Goal: Task Accomplishment & Management: Use online tool/utility

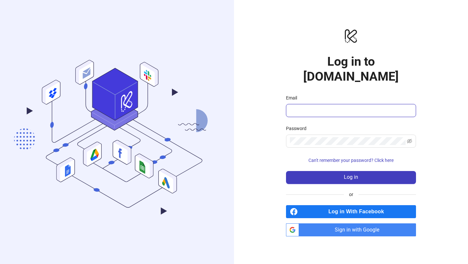
click at [346, 107] on input "Email" at bounding box center [350, 111] width 121 height 8
type input "**********"
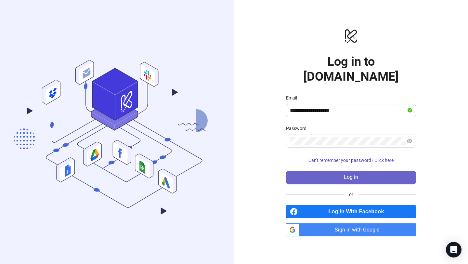
click at [330, 171] on button "Log in" at bounding box center [351, 177] width 130 height 13
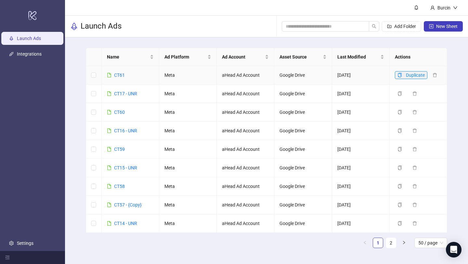
click at [400, 74] on icon "copy" at bounding box center [400, 75] width 5 height 5
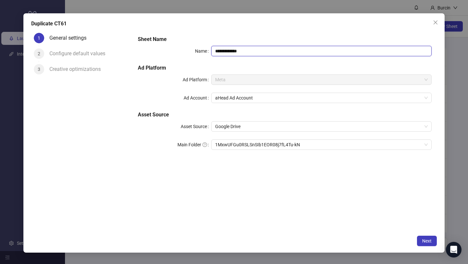
drag, startPoint x: 223, startPoint y: 51, endPoint x: 287, endPoint y: 51, distance: 64.1
click at [287, 51] on input "**********" at bounding box center [321, 51] width 221 height 10
click at [259, 143] on span "1MxwUFGu0RSLSnSIb1EOR08j7fL4Tu-kN" at bounding box center [321, 145] width 213 height 10
type input "****"
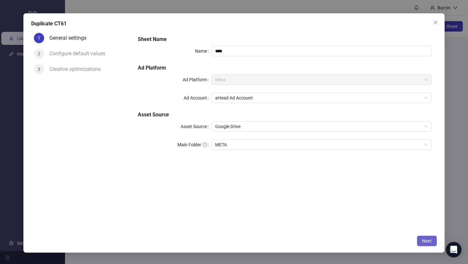
click at [427, 243] on span "Next" at bounding box center [427, 240] width 9 height 5
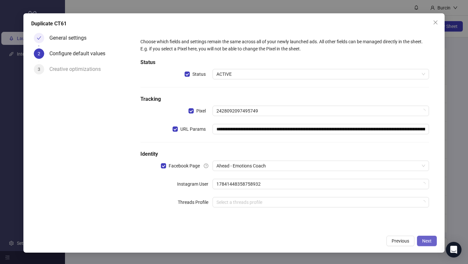
click at [427, 243] on span "Next" at bounding box center [427, 240] width 9 height 5
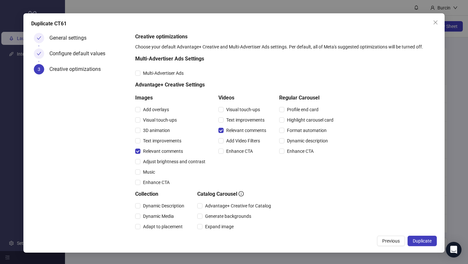
click at [427, 243] on span "Duplicate" at bounding box center [422, 240] width 19 height 5
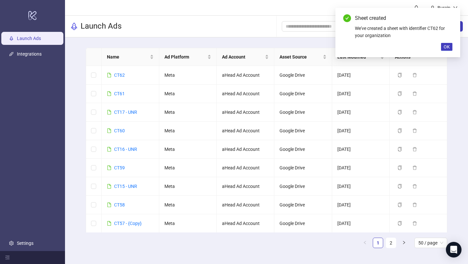
click at [446, 43] on div "Sheet created We've created a sheet with identifier CT62 for your organization …" at bounding box center [398, 32] width 125 height 49
click at [451, 46] on button "OK" at bounding box center [446, 47] width 11 height 8
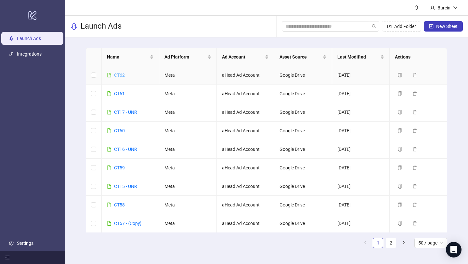
click at [121, 75] on link "CT62" at bounding box center [119, 75] width 11 height 5
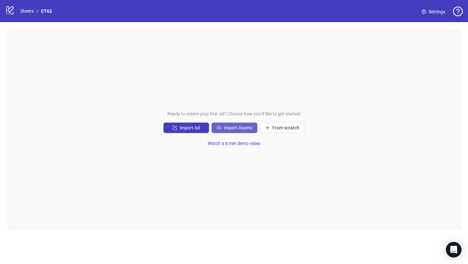
click at [238, 129] on span "Import Assets" at bounding box center [238, 127] width 28 height 5
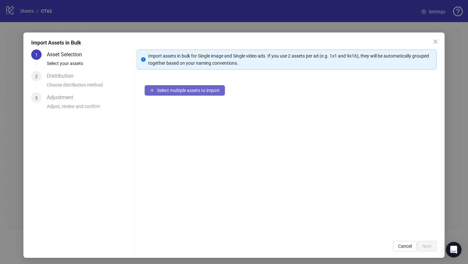
click at [172, 93] on button "Select multiple assets to import" at bounding box center [185, 90] width 80 height 10
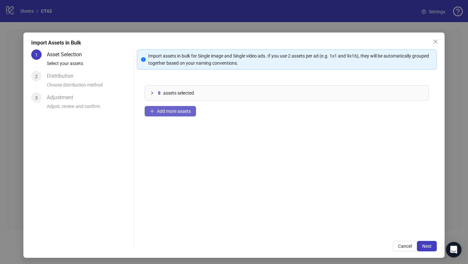
click at [189, 111] on span "Add more assets" at bounding box center [174, 111] width 34 height 5
click at [183, 110] on span "Add more assets" at bounding box center [174, 111] width 34 height 5
click at [180, 112] on span "Add more assets" at bounding box center [174, 111] width 34 height 5
click at [171, 110] on span "Add more assets" at bounding box center [174, 111] width 34 height 5
click at [169, 111] on span "Add more assets" at bounding box center [174, 111] width 34 height 5
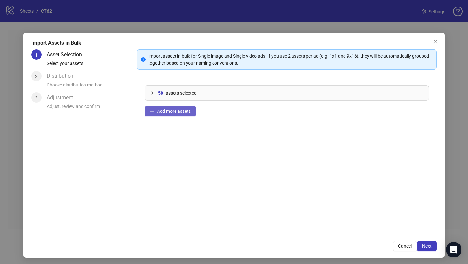
click at [171, 109] on span "Add more assets" at bounding box center [174, 111] width 34 height 5
click at [176, 113] on span "Add more assets" at bounding box center [174, 111] width 34 height 5
click at [427, 249] on button "Next" at bounding box center [427, 246] width 20 height 10
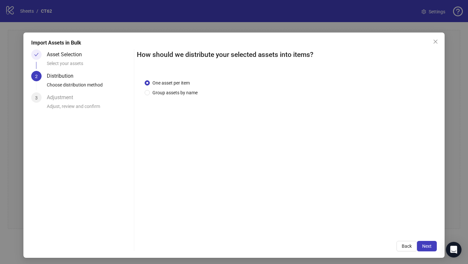
click at [356, 72] on div "One asset per item Group assets by name" at bounding box center [287, 153] width 300 height 162
click at [431, 245] on span "Next" at bounding box center [427, 246] width 9 height 5
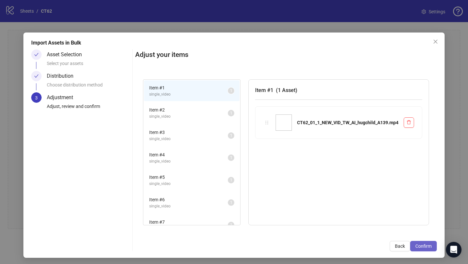
click at [420, 245] on span "Confirm" at bounding box center [424, 246] width 16 height 5
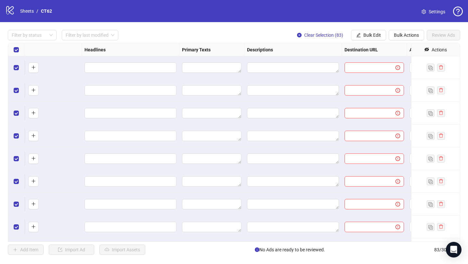
scroll to position [0, 578]
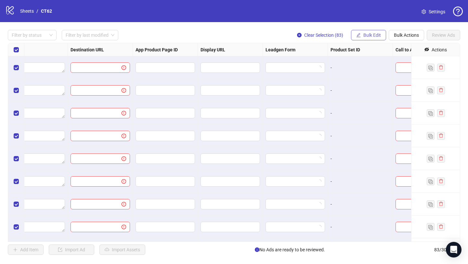
click at [372, 34] on span "Bulk Edit" at bounding box center [373, 35] width 18 height 5
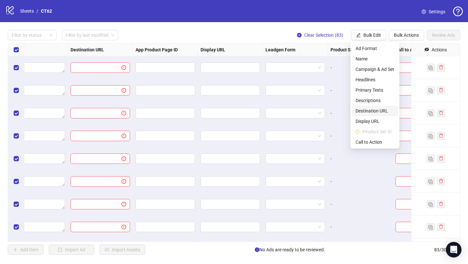
click at [371, 107] on li "Destination URL" at bounding box center [375, 111] width 47 height 10
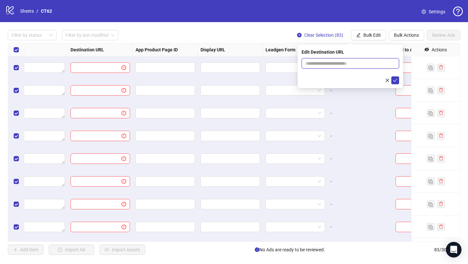
click at [311, 63] on input "text" at bounding box center [348, 63] width 85 height 7
type input "**********"
click at [395, 82] on icon "check" at bounding box center [396, 80] width 4 height 3
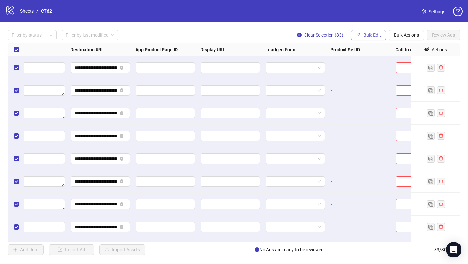
click at [375, 36] on span "Bulk Edit" at bounding box center [373, 35] width 18 height 5
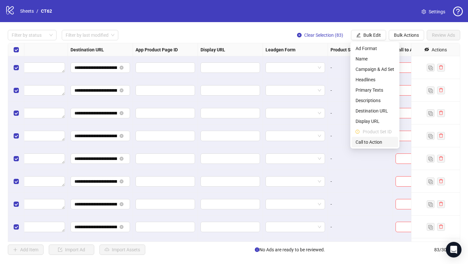
click at [372, 141] on span "Call to Action" at bounding box center [375, 142] width 39 height 7
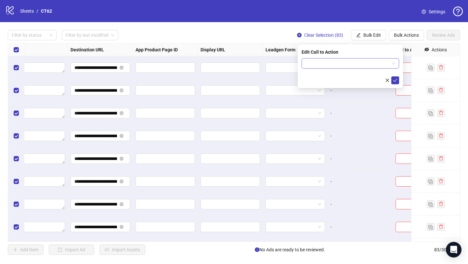
click at [327, 63] on input "search" at bounding box center [348, 64] width 84 height 10
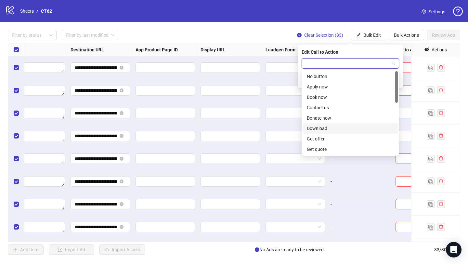
click at [321, 125] on div "Download" at bounding box center [350, 128] width 87 height 7
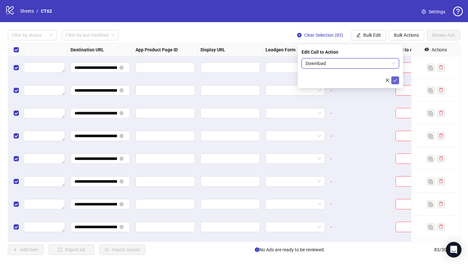
click at [394, 80] on icon "check" at bounding box center [395, 80] width 5 height 5
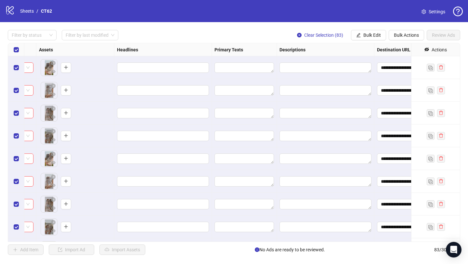
scroll to position [0, 226]
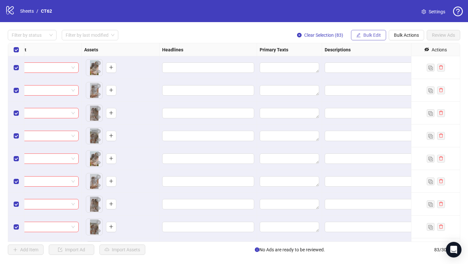
click at [369, 35] on span "Bulk Edit" at bounding box center [373, 35] width 18 height 5
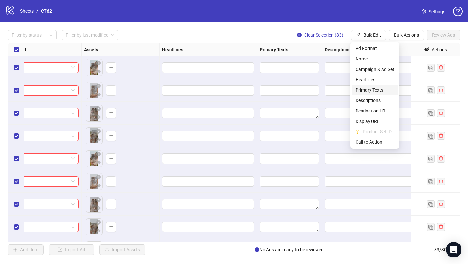
click at [371, 89] on span "Primary Texts" at bounding box center [375, 90] width 39 height 7
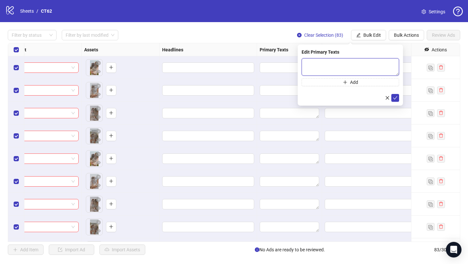
click at [312, 67] on textarea at bounding box center [351, 67] width 98 height 18
paste textarea "**********"
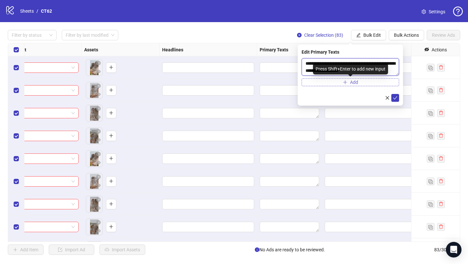
type textarea "**********"
click at [314, 83] on button "Add" at bounding box center [351, 82] width 98 height 8
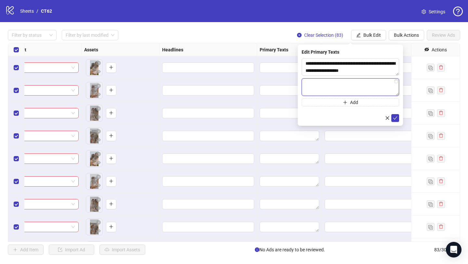
paste textarea "**********"
type textarea "**********"
click at [325, 102] on button "Add" at bounding box center [351, 103] width 98 height 8
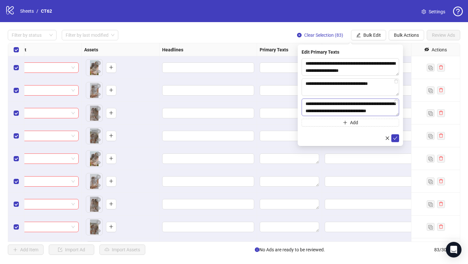
scroll to position [5, 0]
type textarea "**********"
click at [328, 122] on button "Add" at bounding box center [351, 123] width 98 height 8
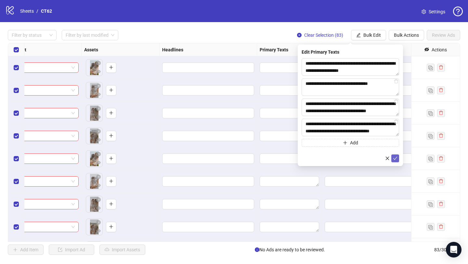
type textarea "**********"
click at [394, 159] on icon "check" at bounding box center [395, 158] width 5 height 5
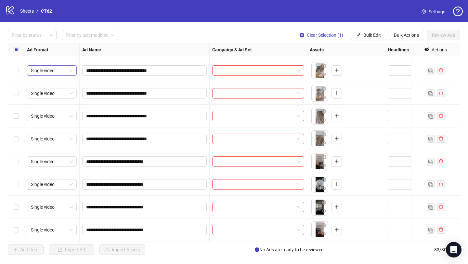
scroll to position [88, 0]
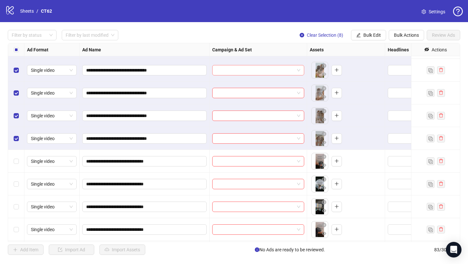
click at [243, 70] on input "search" at bounding box center [255, 70] width 78 height 10
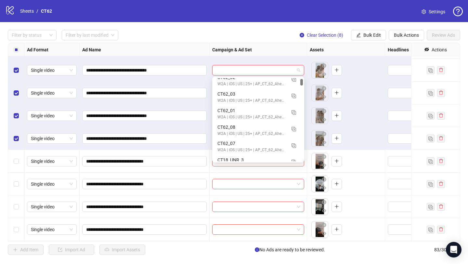
scroll to position [56, 0]
click at [230, 111] on div "CT62_01" at bounding box center [252, 109] width 69 height 7
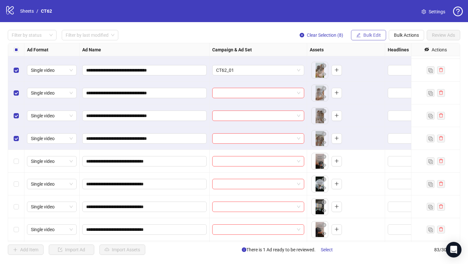
click at [366, 39] on button "Bulk Edit" at bounding box center [368, 35] width 35 height 10
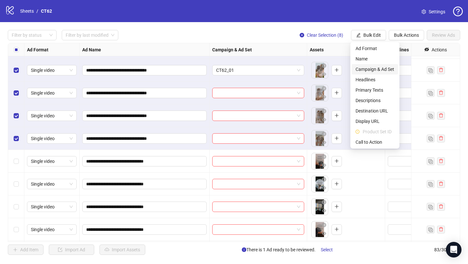
click at [367, 70] on span "Campaign & Ad Set" at bounding box center [375, 69] width 39 height 7
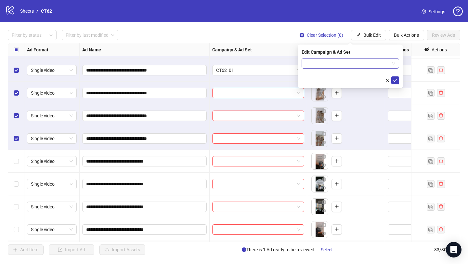
click at [337, 65] on input "search" at bounding box center [348, 64] width 84 height 10
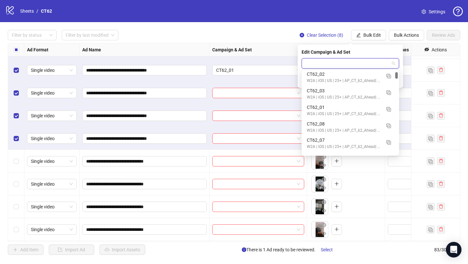
scroll to position [52, 0]
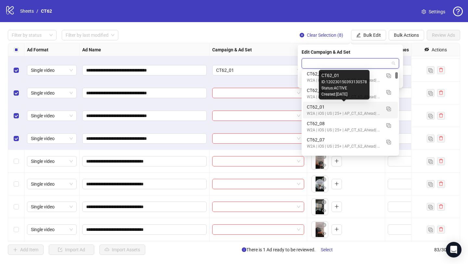
click at [315, 110] on div "CT62_01" at bounding box center [344, 106] width 74 height 7
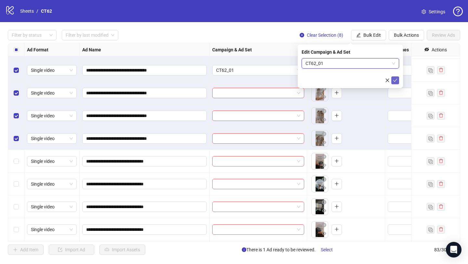
click at [395, 80] on icon "check" at bounding box center [395, 80] width 5 height 5
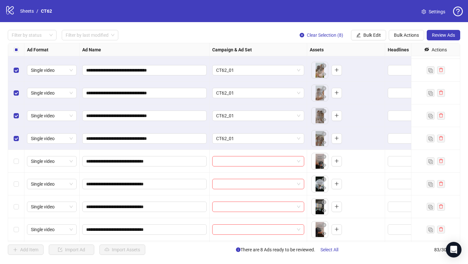
click at [17, 53] on label "Select all rows" at bounding box center [16, 49] width 5 height 7
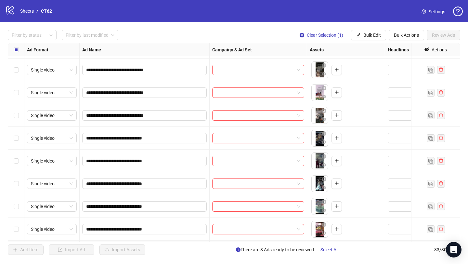
scroll to position [289, 0]
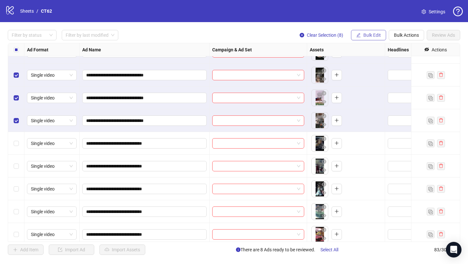
click at [369, 36] on span "Bulk Edit" at bounding box center [373, 35] width 18 height 5
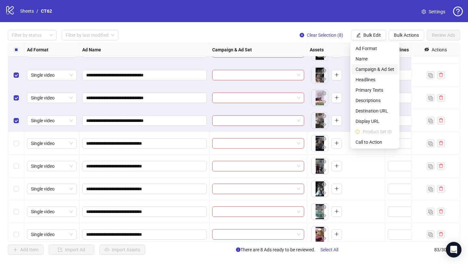
click at [374, 67] on span "Campaign & Ad Set" at bounding box center [375, 69] width 39 height 7
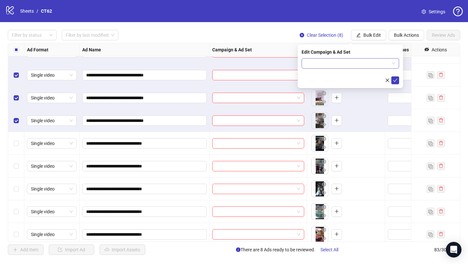
click at [333, 63] on input "search" at bounding box center [348, 64] width 84 height 10
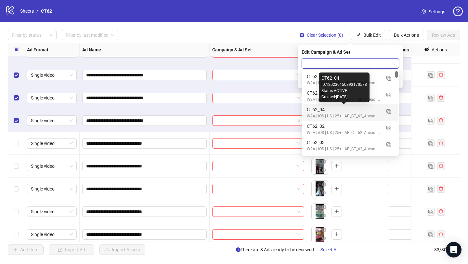
scroll to position [1, 0]
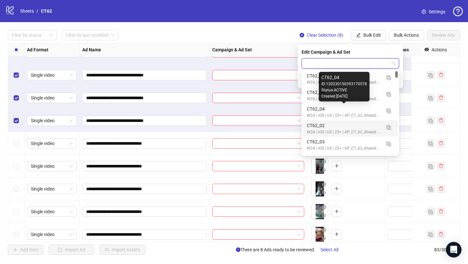
click at [318, 130] on div "W2A | iOS | US | 25+ | AP_CT_62_Ahead| FreePaidTrial |[DATE]" at bounding box center [344, 132] width 74 height 6
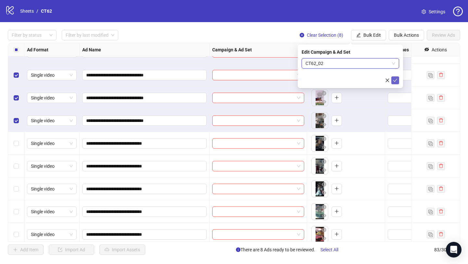
click at [394, 80] on icon "check" at bounding box center [395, 80] width 5 height 5
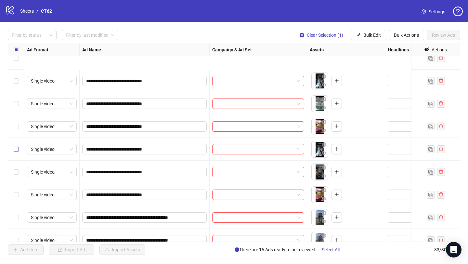
scroll to position [453, 0]
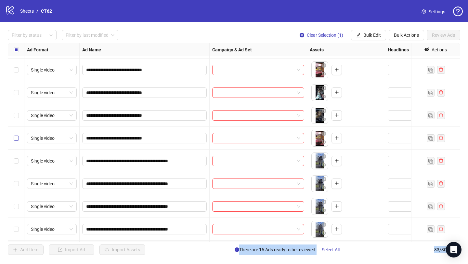
click at [16, 141] on label "Select row 24" at bounding box center [16, 138] width 5 height 7
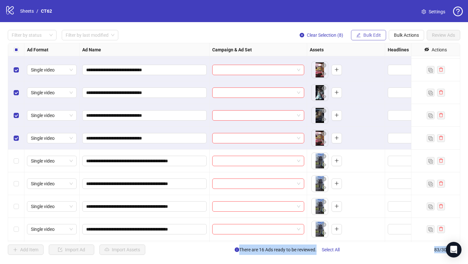
click at [372, 36] on span "Bulk Edit" at bounding box center [373, 35] width 18 height 5
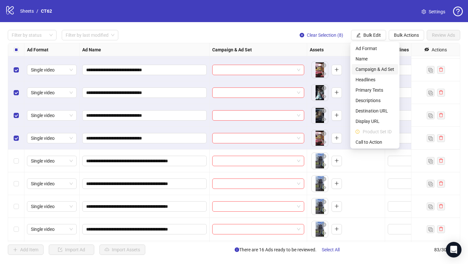
click at [368, 71] on span "Campaign & Ad Set" at bounding box center [375, 69] width 39 height 7
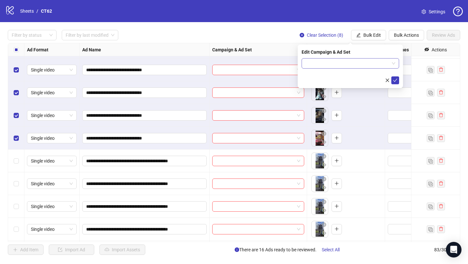
click at [338, 64] on input "search" at bounding box center [348, 64] width 84 height 10
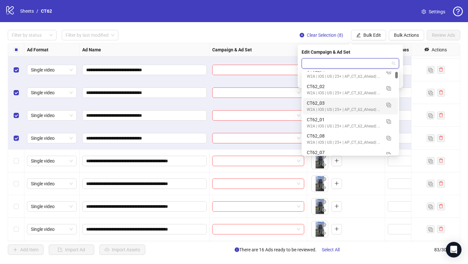
scroll to position [40, 0]
click at [325, 104] on div "CT62_03" at bounding box center [344, 102] width 74 height 7
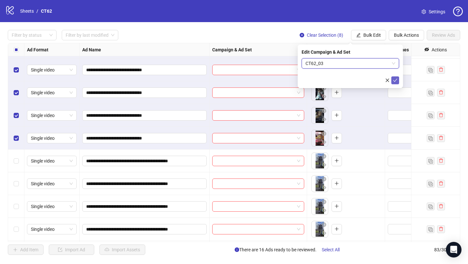
click at [397, 81] on icon "check" at bounding box center [395, 80] width 5 height 5
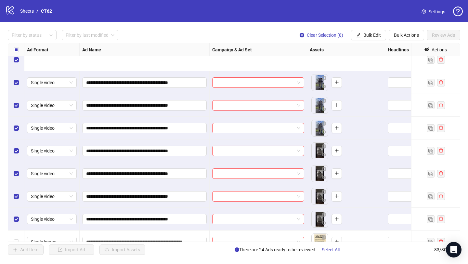
scroll to position [608, 0]
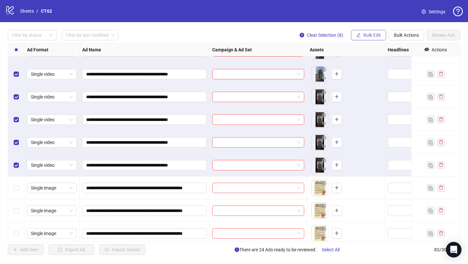
click at [367, 34] on span "Bulk Edit" at bounding box center [373, 35] width 18 height 5
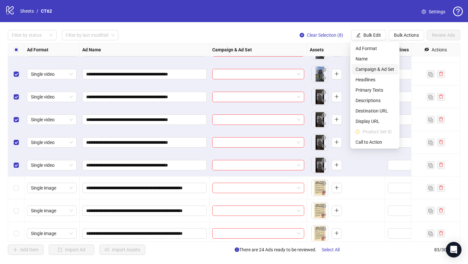
click at [374, 71] on span "Campaign & Ad Set" at bounding box center [375, 69] width 39 height 7
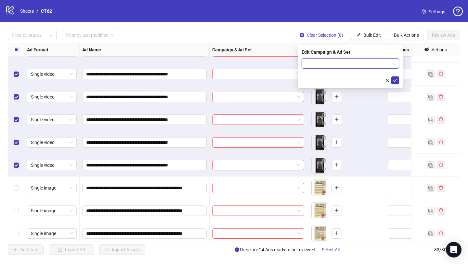
click at [333, 64] on input "search" at bounding box center [348, 64] width 84 height 10
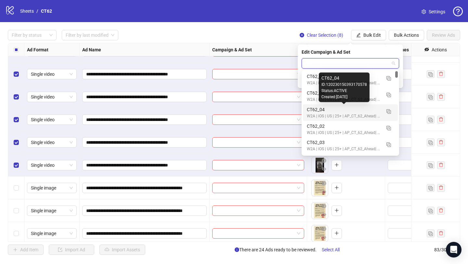
click at [323, 110] on div "CT62_04" at bounding box center [344, 109] width 74 height 7
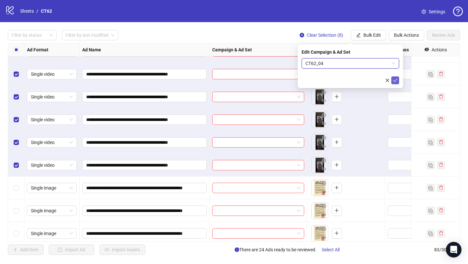
click at [396, 80] on icon "check" at bounding box center [395, 80] width 5 height 5
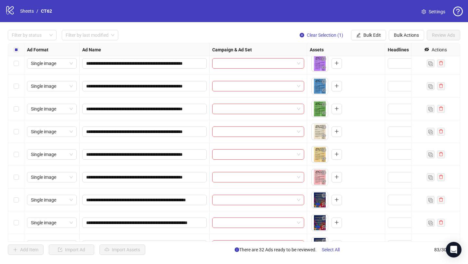
scroll to position [934, 0]
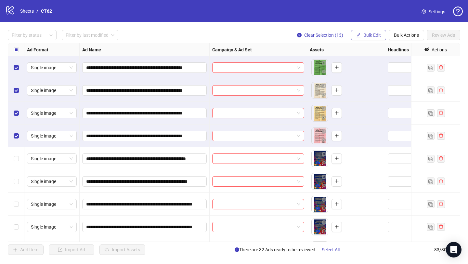
click at [372, 35] on span "Bulk Edit" at bounding box center [373, 35] width 18 height 5
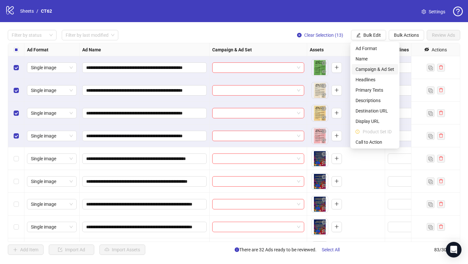
click at [367, 70] on span "Campaign & Ad Set" at bounding box center [375, 69] width 39 height 7
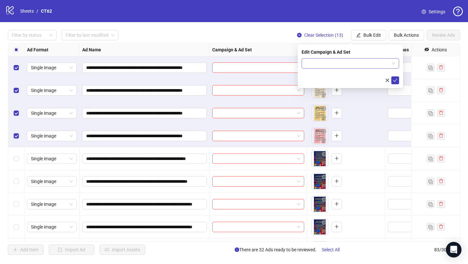
click at [338, 63] on input "search" at bounding box center [348, 64] width 84 height 10
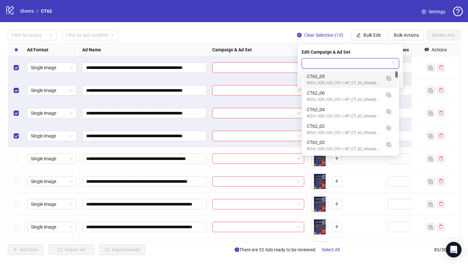
click at [329, 77] on div "CT62_05" at bounding box center [344, 76] width 74 height 7
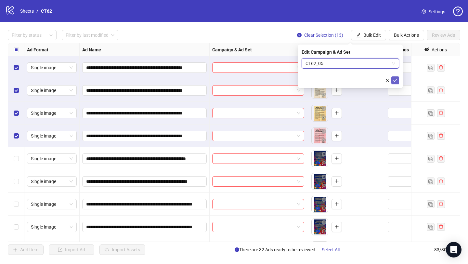
click at [396, 81] on icon "check" at bounding box center [395, 80] width 5 height 5
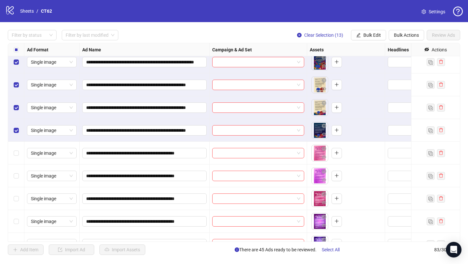
scroll to position [1238, 0]
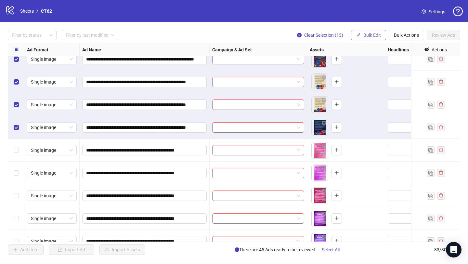
click at [366, 34] on span "Bulk Edit" at bounding box center [373, 35] width 18 height 5
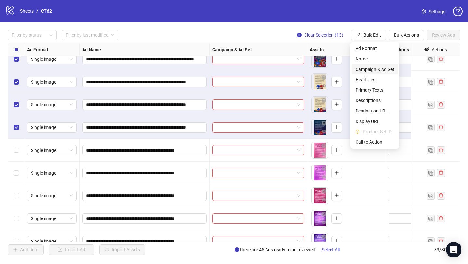
click at [366, 70] on span "Campaign & Ad Set" at bounding box center [375, 69] width 39 height 7
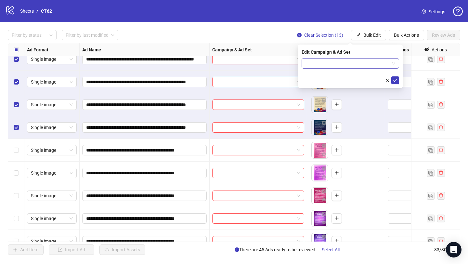
click at [347, 61] on input "search" at bounding box center [348, 64] width 84 height 10
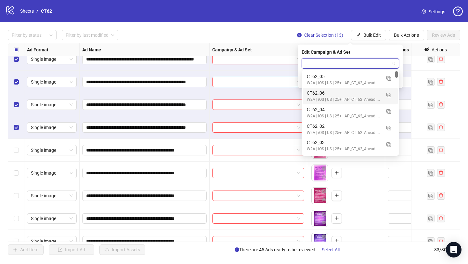
click at [333, 93] on div "CT62_06" at bounding box center [344, 92] width 74 height 7
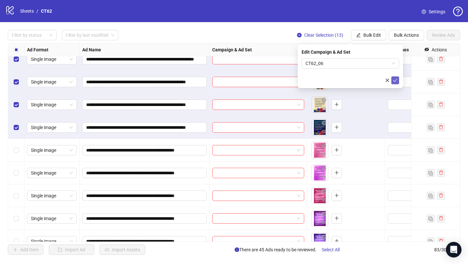
click at [395, 78] on icon "check" at bounding box center [395, 80] width 5 height 5
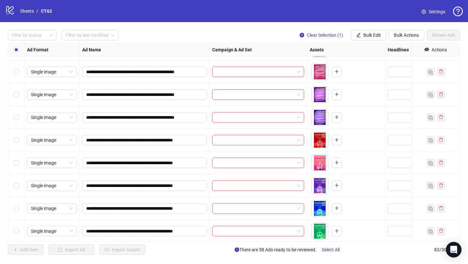
scroll to position [1483, 0]
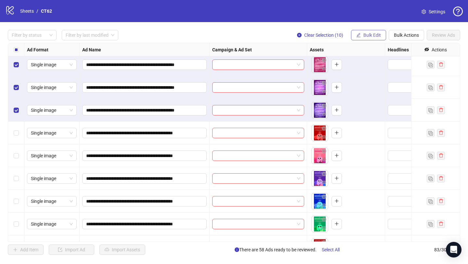
click at [372, 36] on span "Bulk Edit" at bounding box center [373, 35] width 18 height 5
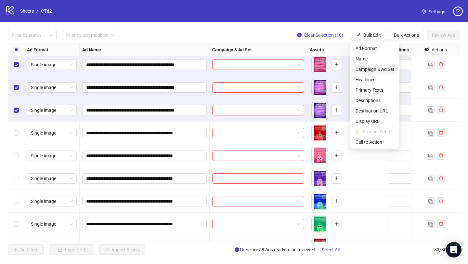
click at [372, 67] on span "Campaign & Ad Set" at bounding box center [375, 69] width 39 height 7
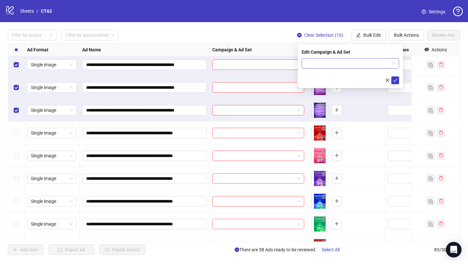
click at [336, 60] on input "search" at bounding box center [348, 64] width 84 height 10
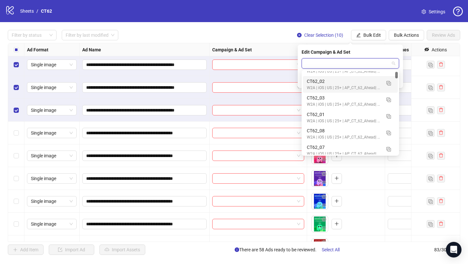
scroll to position [46, 0]
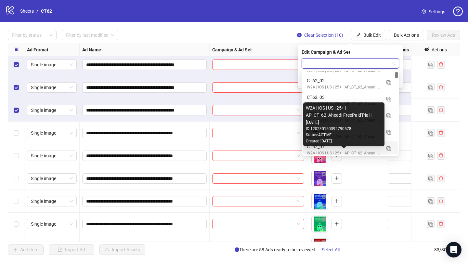
click at [330, 152] on div "W2A | iOS | US | 25+ | AP_CT_62_Ahead| FreePaidTrial |[DATE]" at bounding box center [344, 153] width 74 height 6
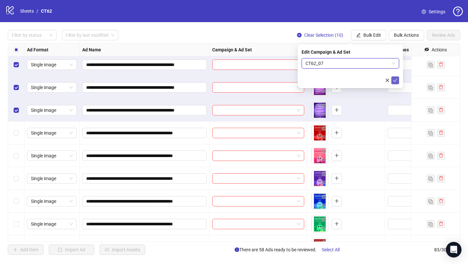
click at [397, 78] on icon "check" at bounding box center [395, 80] width 5 height 5
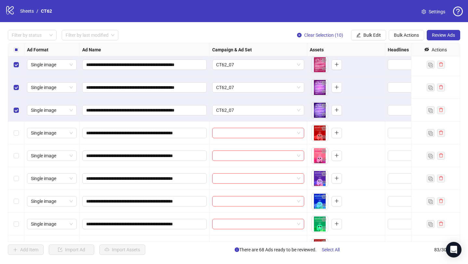
click at [16, 52] on label "Select all rows" at bounding box center [16, 49] width 5 height 7
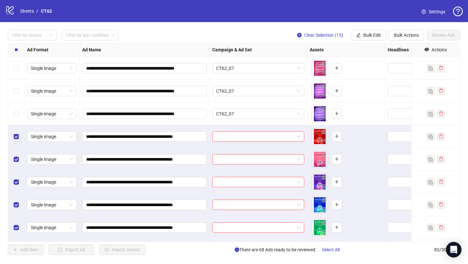
scroll to position [1473, 0]
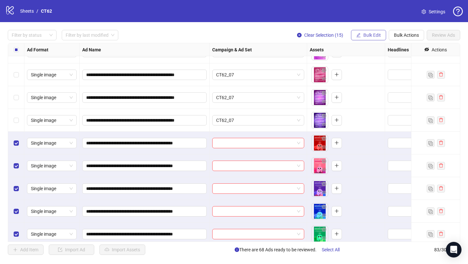
click at [366, 34] on span "Bulk Edit" at bounding box center [373, 35] width 18 height 5
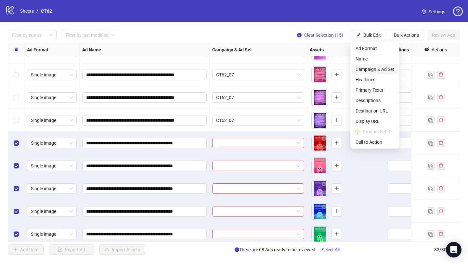
click at [373, 68] on span "Campaign & Ad Set" at bounding box center [375, 69] width 39 height 7
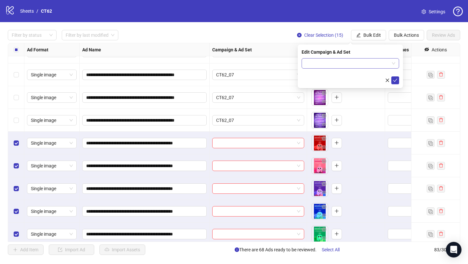
click at [340, 63] on input "search" at bounding box center [348, 64] width 84 height 10
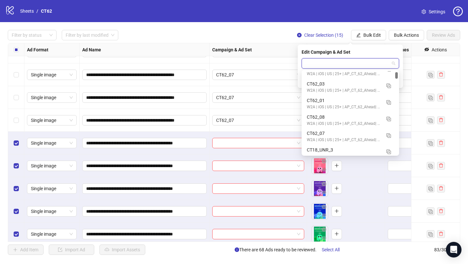
scroll to position [59, 0]
click at [320, 117] on div "CT62_08" at bounding box center [344, 117] width 74 height 7
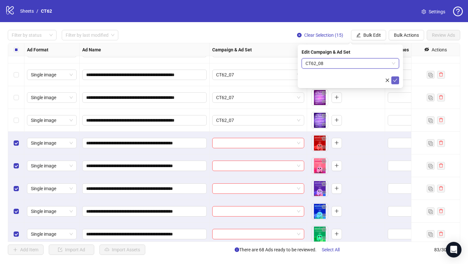
click at [396, 81] on icon "check" at bounding box center [395, 80] width 5 height 5
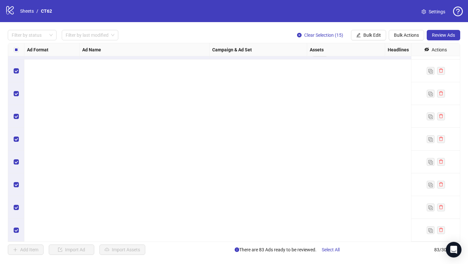
scroll to position [1005, 0]
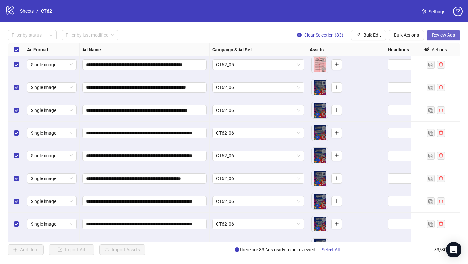
click at [453, 36] on span "Review Ads" at bounding box center [443, 35] width 23 height 5
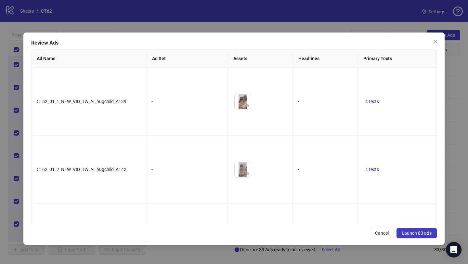
click at [411, 232] on span "Launch 83 ads" at bounding box center [417, 233] width 30 height 5
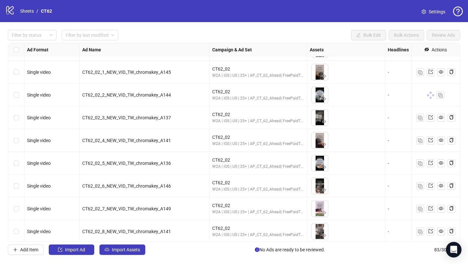
scroll to position [180, 0]
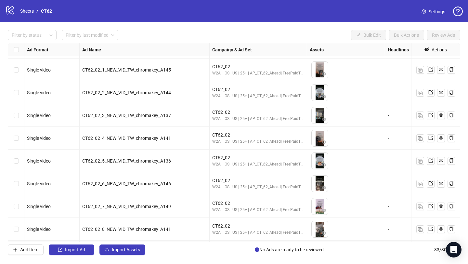
click at [332, 16] on div "logo/logo-mobile Sheets / CT62 Settings" at bounding box center [234, 11] width 458 height 12
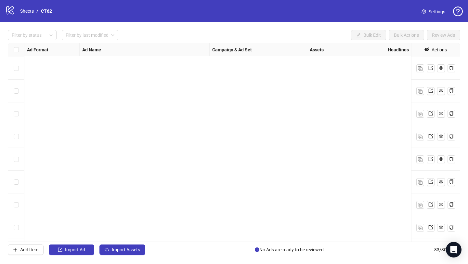
scroll to position [0, 0]
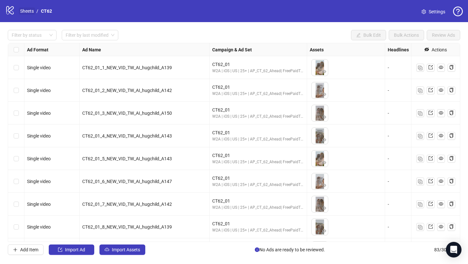
click at [26, 8] on link "Sheets" at bounding box center [27, 10] width 16 height 7
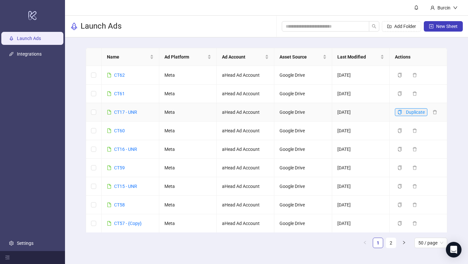
click at [400, 113] on icon "copy" at bounding box center [400, 112] width 5 height 5
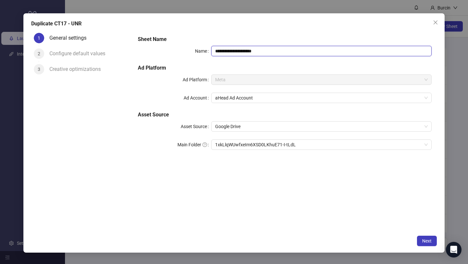
click at [225, 50] on input "**********" at bounding box center [321, 51] width 221 height 10
drag, startPoint x: 249, startPoint y: 51, endPoint x: 283, endPoint y: 51, distance: 34.2
click at [283, 51] on input "**********" at bounding box center [321, 51] width 221 height 10
click at [294, 143] on span "1xkLlqWUwfxeIm6XSD0LKhuE71-I-tLdL" at bounding box center [321, 145] width 213 height 10
type input "**********"
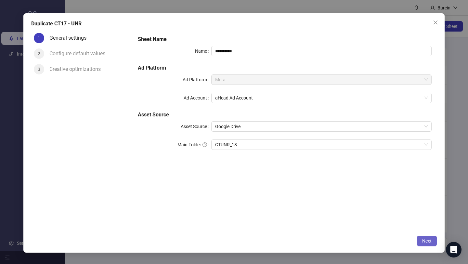
click at [429, 242] on span "Next" at bounding box center [427, 240] width 9 height 5
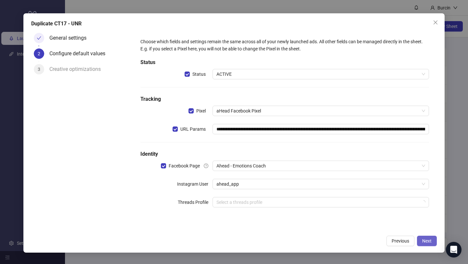
click at [429, 242] on span "Next" at bounding box center [427, 240] width 9 height 5
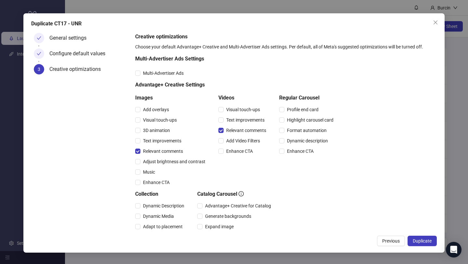
click at [429, 242] on span "Duplicate" at bounding box center [422, 240] width 19 height 5
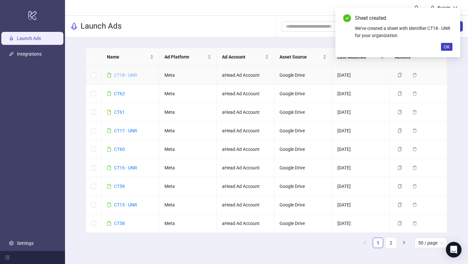
click at [130, 75] on link "CT18 - UNR" at bounding box center [125, 75] width 23 height 5
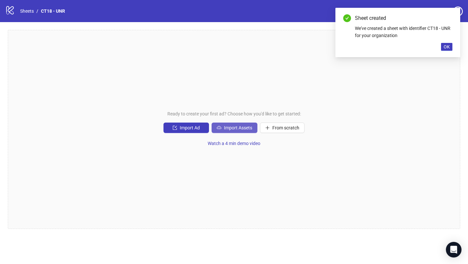
click at [232, 128] on span "Import Assets" at bounding box center [238, 127] width 28 height 5
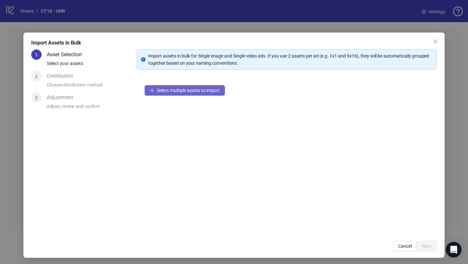
click at [178, 89] on span "Select multiple assets to import" at bounding box center [188, 90] width 63 height 5
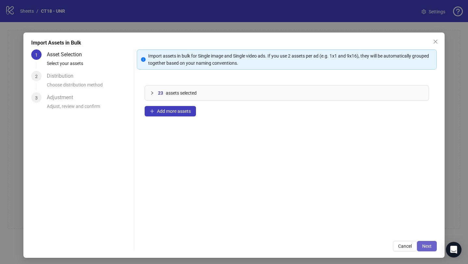
click at [427, 249] on span "Next" at bounding box center [427, 246] width 9 height 5
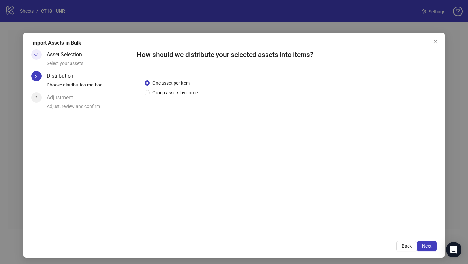
click at [427, 249] on span "Next" at bounding box center [427, 246] width 9 height 5
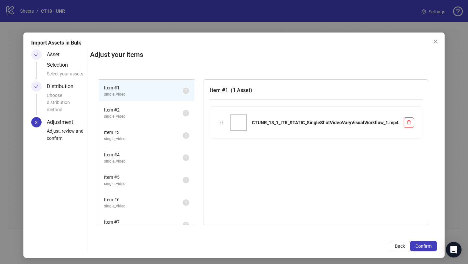
click at [427, 249] on span "Confirm" at bounding box center [424, 246] width 16 height 5
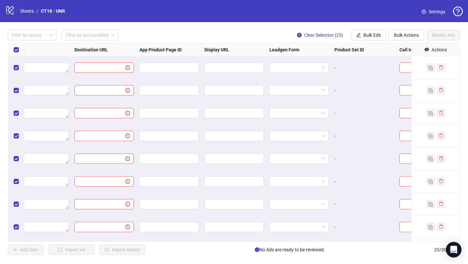
scroll to position [0, 612]
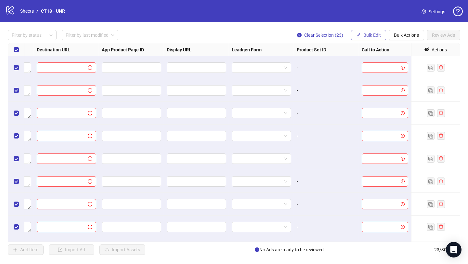
click at [368, 36] on span "Bulk Edit" at bounding box center [373, 35] width 18 height 5
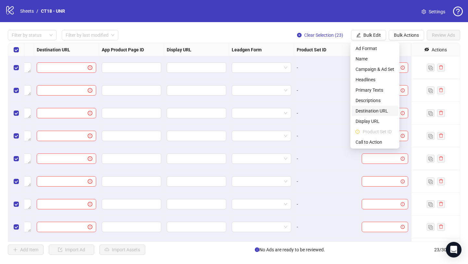
click at [372, 112] on span "Destination URL" at bounding box center [375, 110] width 39 height 7
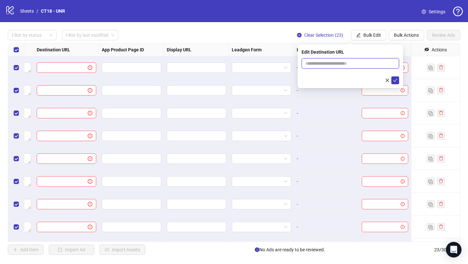
click at [323, 65] on input "text" at bounding box center [348, 63] width 85 height 7
type input "**********"
click at [396, 81] on icon "check" at bounding box center [395, 80] width 5 height 5
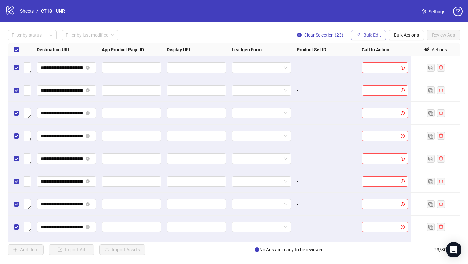
click at [369, 37] on span "Bulk Edit" at bounding box center [373, 35] width 18 height 5
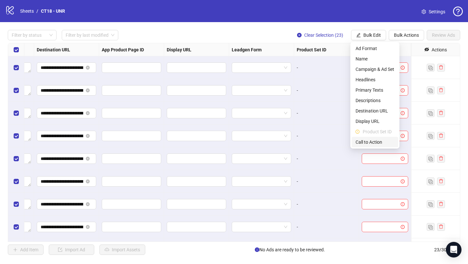
click at [369, 142] on span "Call to Action" at bounding box center [375, 142] width 39 height 7
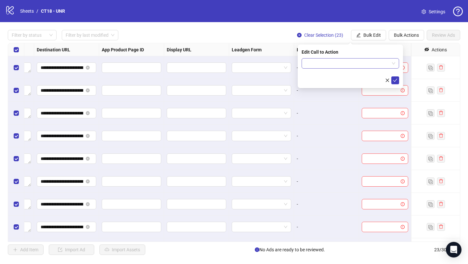
click at [326, 61] on input "search" at bounding box center [348, 64] width 84 height 10
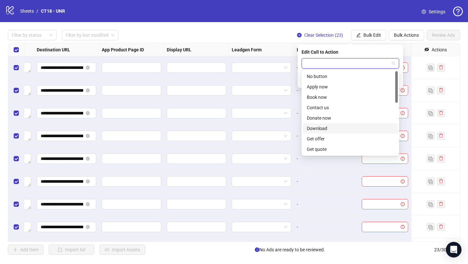
click at [320, 127] on div "Download" at bounding box center [350, 128] width 87 height 7
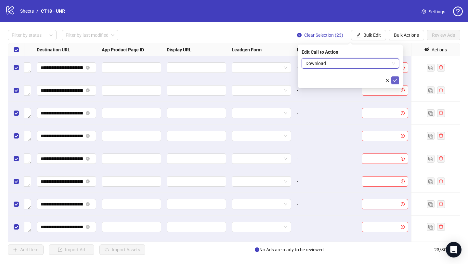
click at [397, 79] on icon "check" at bounding box center [395, 80] width 5 height 5
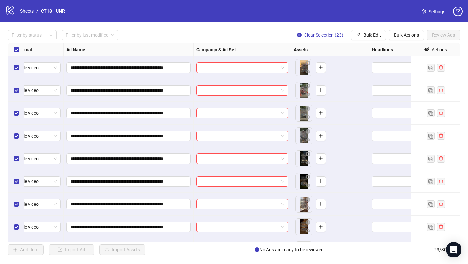
scroll to position [0, 14]
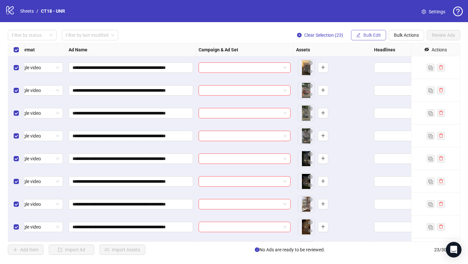
click at [371, 36] on span "Bulk Edit" at bounding box center [373, 35] width 18 height 5
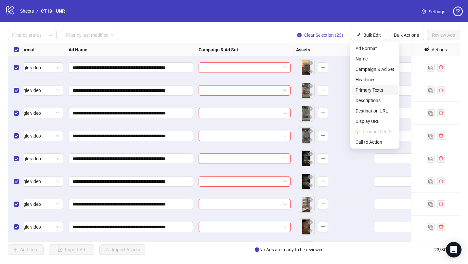
click at [374, 90] on span "Primary Texts" at bounding box center [375, 90] width 39 height 7
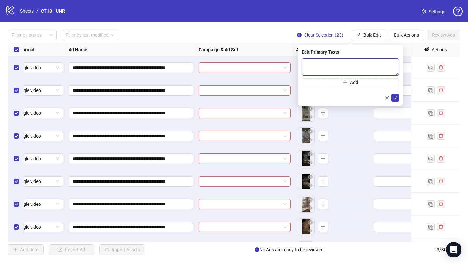
click at [326, 66] on textarea at bounding box center [351, 67] width 98 height 18
paste textarea "**********"
type textarea "**********"
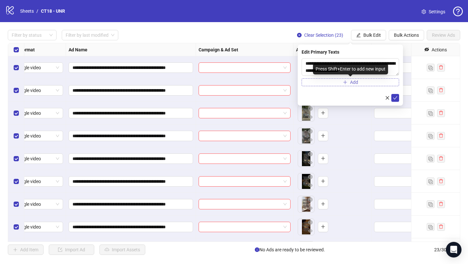
click at [326, 82] on button "Add" at bounding box center [351, 82] width 98 height 8
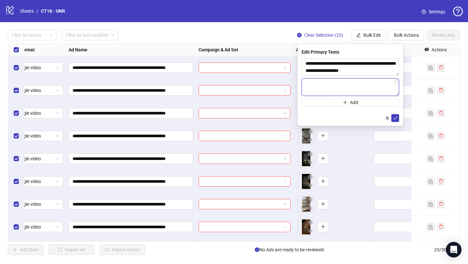
paste textarea "**********"
type textarea "**********"
click at [324, 103] on button "Add" at bounding box center [351, 103] width 98 height 8
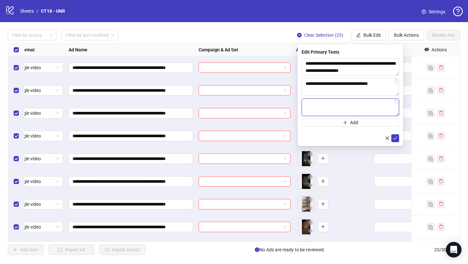
paste textarea "**********"
type textarea "**********"
click at [322, 123] on button "Add" at bounding box center [351, 123] width 98 height 8
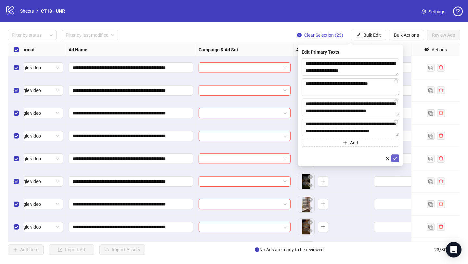
type textarea "**********"
click at [396, 158] on icon "check" at bounding box center [396, 158] width 4 height 3
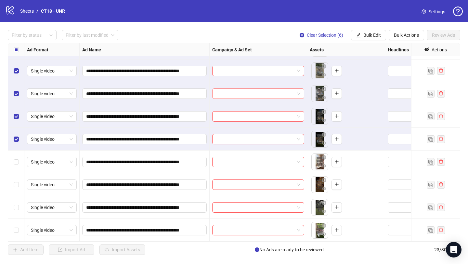
scroll to position [0, 0]
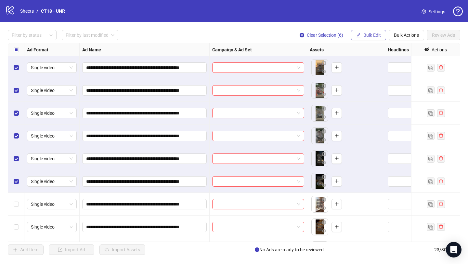
click at [360, 38] on button "Bulk Edit" at bounding box center [368, 35] width 35 height 10
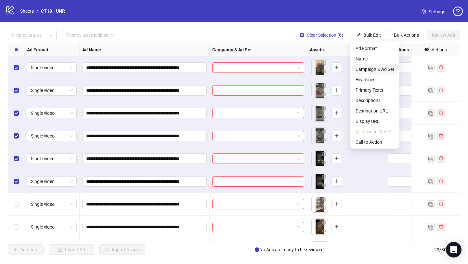
click at [370, 70] on span "Campaign & Ad Set" at bounding box center [375, 69] width 39 height 7
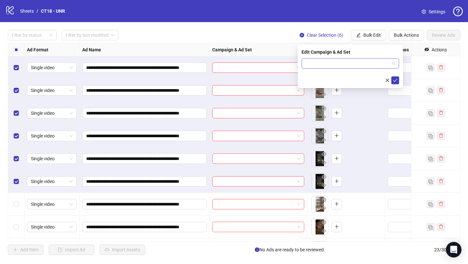
click at [341, 62] on input "search" at bounding box center [348, 64] width 84 height 10
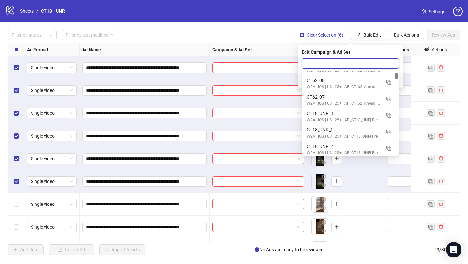
scroll to position [96, 0]
click at [329, 133] on div "CT18_UNR_1" at bounding box center [344, 129] width 74 height 7
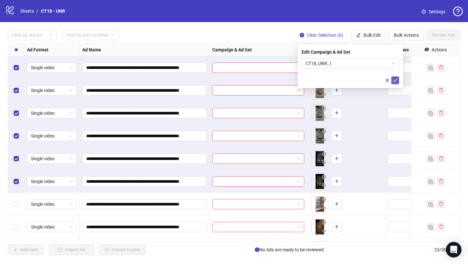
click at [397, 80] on icon "check" at bounding box center [395, 80] width 5 height 5
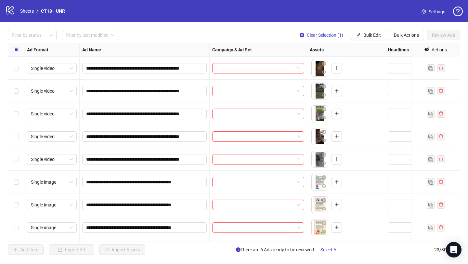
scroll to position [162, 0]
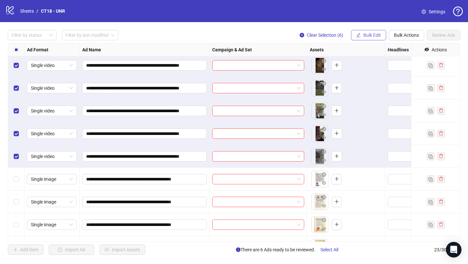
click at [370, 35] on span "Bulk Edit" at bounding box center [373, 35] width 18 height 5
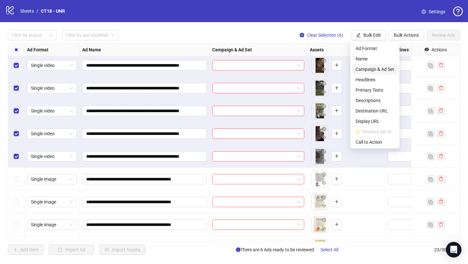
click at [374, 73] on span "Campaign & Ad Set" at bounding box center [375, 69] width 39 height 7
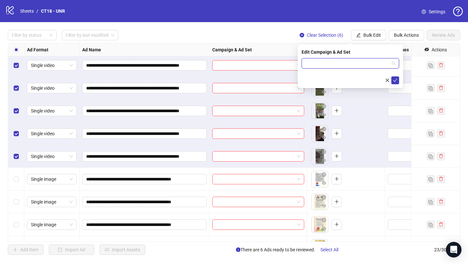
click at [342, 62] on input "search" at bounding box center [348, 64] width 84 height 10
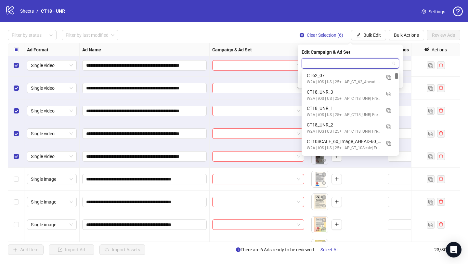
scroll to position [124, 0]
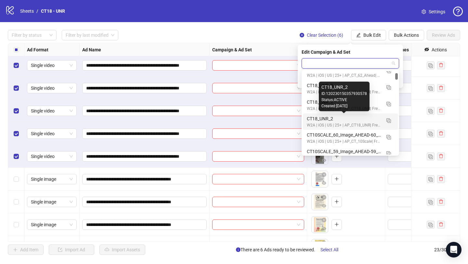
click at [323, 119] on div "CT18_UNR_2" at bounding box center [344, 118] width 74 height 7
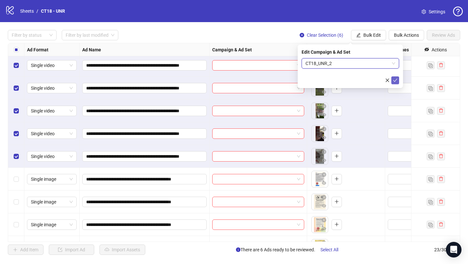
click at [395, 80] on icon "check" at bounding box center [395, 80] width 5 height 5
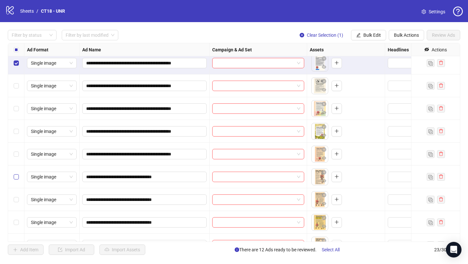
scroll to position [278, 0]
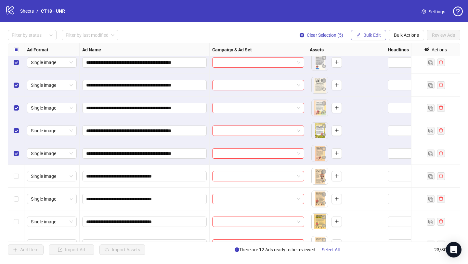
click at [364, 36] on span "Bulk Edit" at bounding box center [373, 35] width 18 height 5
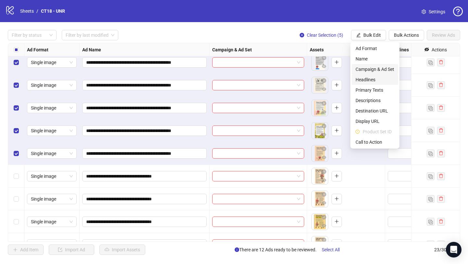
click at [376, 71] on span "Campaign & Ad Set" at bounding box center [375, 69] width 39 height 7
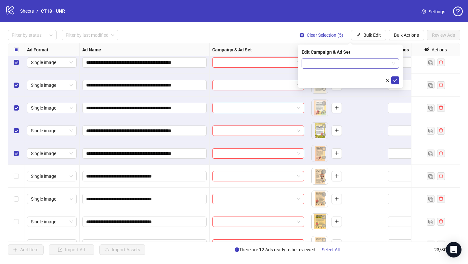
click at [362, 66] on input "search" at bounding box center [348, 64] width 84 height 10
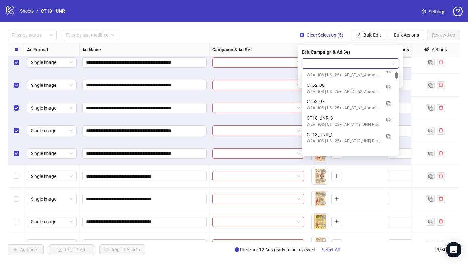
scroll to position [112, 0]
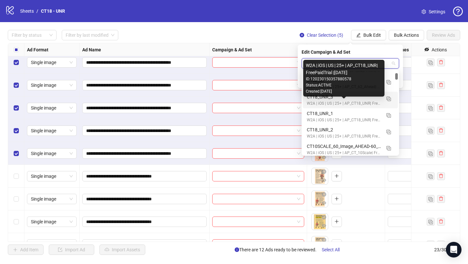
click at [336, 101] on div "W2A | iOS | US | 25+ | AP_CT18_UNR| FreePaidTrial |[DATE]" at bounding box center [344, 104] width 74 height 6
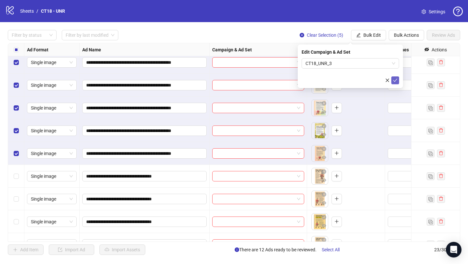
click at [396, 81] on icon "check" at bounding box center [395, 80] width 5 height 5
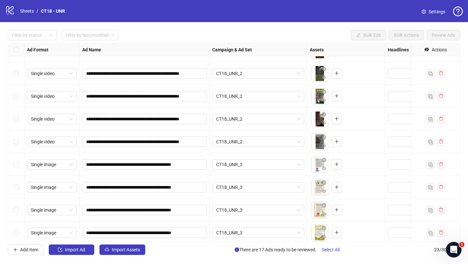
scroll to position [338, 0]
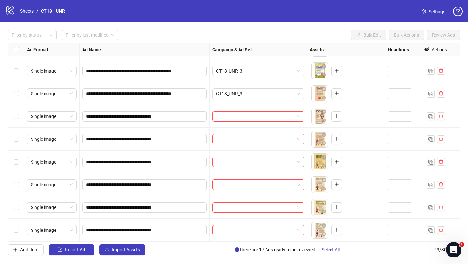
click at [20, 121] on div "Select row 18" at bounding box center [16, 116] width 16 height 23
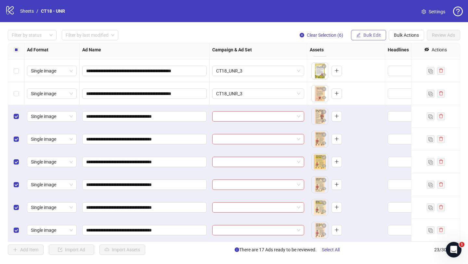
click at [375, 37] on span "Bulk Edit" at bounding box center [373, 35] width 18 height 5
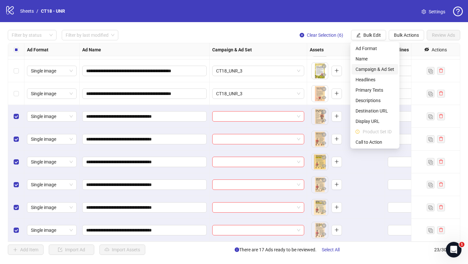
click at [374, 70] on span "Campaign & Ad Set" at bounding box center [375, 69] width 39 height 7
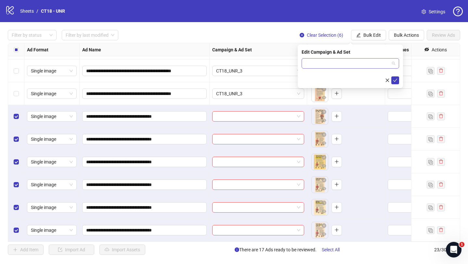
click at [326, 61] on input "search" at bounding box center [348, 64] width 84 height 10
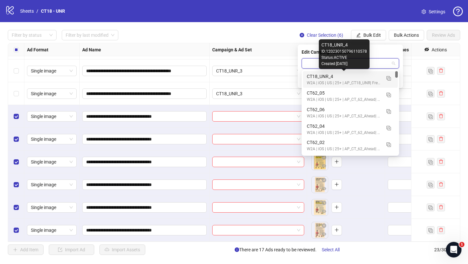
click at [331, 78] on div "CT18_UNR_4" at bounding box center [344, 76] width 74 height 7
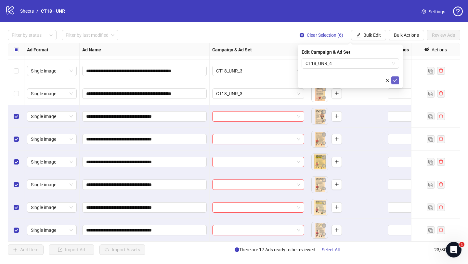
click at [395, 82] on span "submit" at bounding box center [395, 80] width 5 height 5
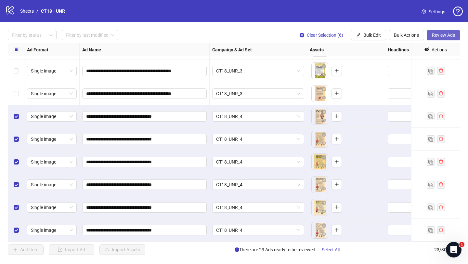
click at [448, 33] on span "Review Ads" at bounding box center [443, 35] width 23 height 5
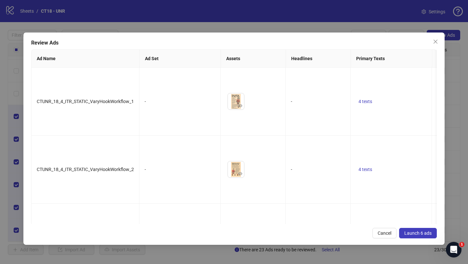
click at [420, 234] on span "Launch 6 ads" at bounding box center [418, 233] width 27 height 5
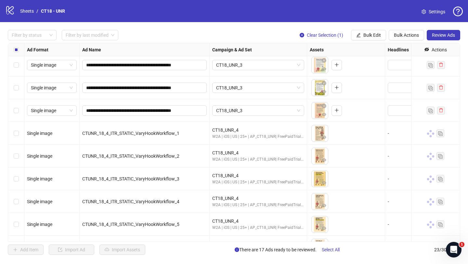
scroll to position [318, 0]
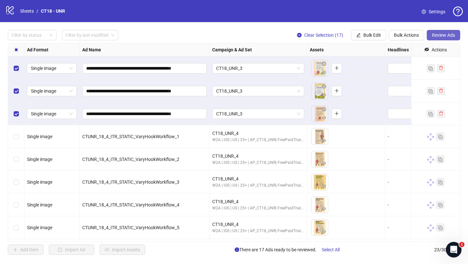
click at [435, 36] on span "Review Ads" at bounding box center [443, 35] width 23 height 5
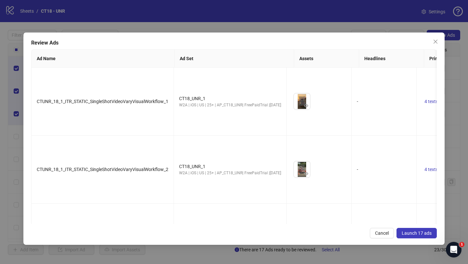
click at [417, 231] on span "Launch 17 ads" at bounding box center [417, 233] width 30 height 5
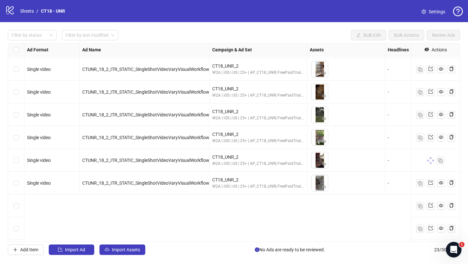
scroll to position [0, 0]
